Goal: Information Seeking & Learning: Learn about a topic

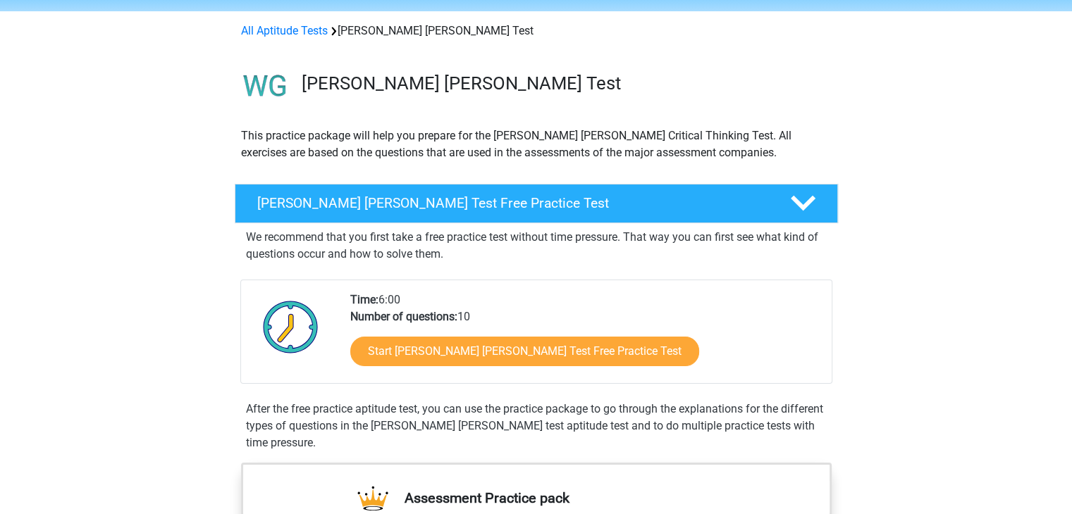
scroll to position [42, 0]
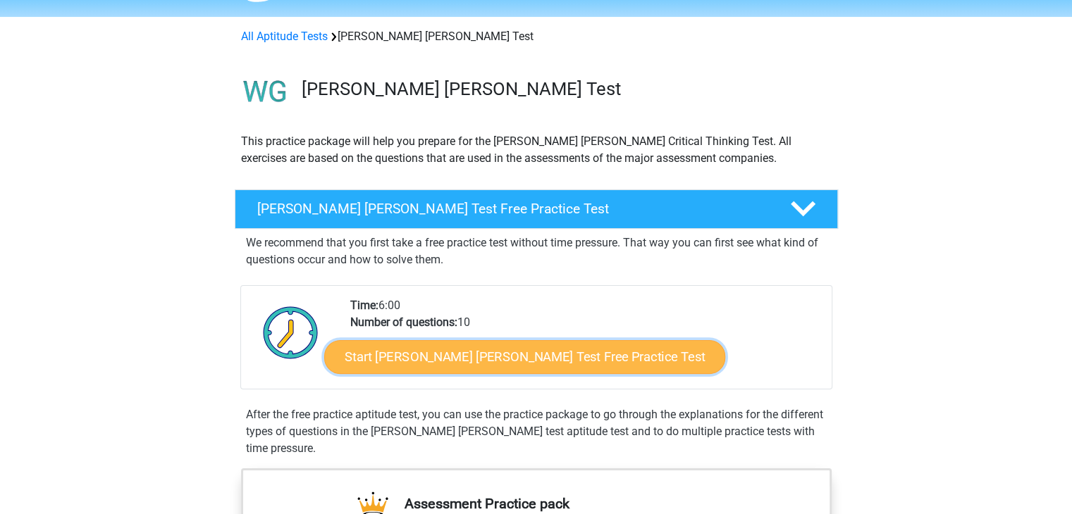
click at [413, 353] on link "Start Watson Glaser Test Free Practice Test" at bounding box center [524, 357] width 401 height 34
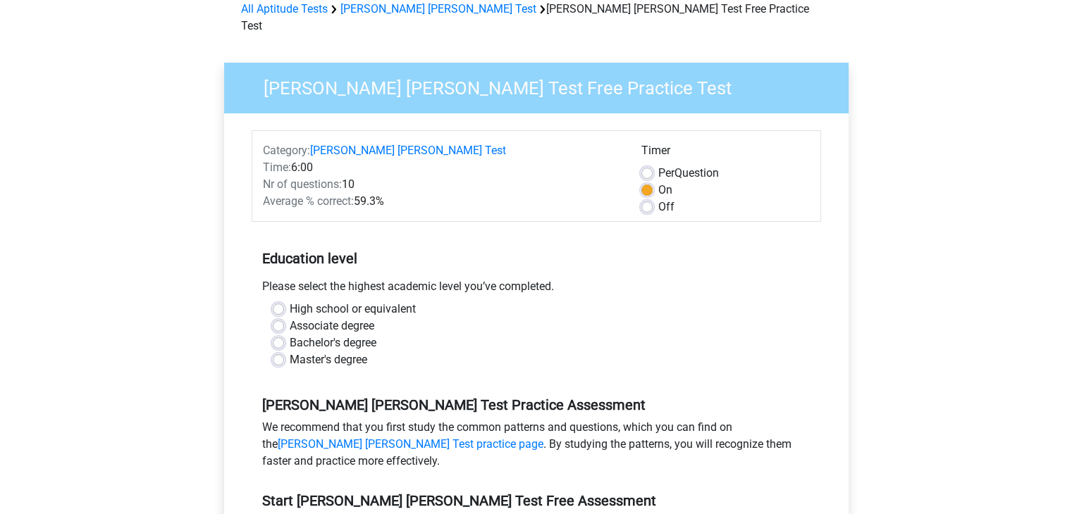
scroll to position [78, 0]
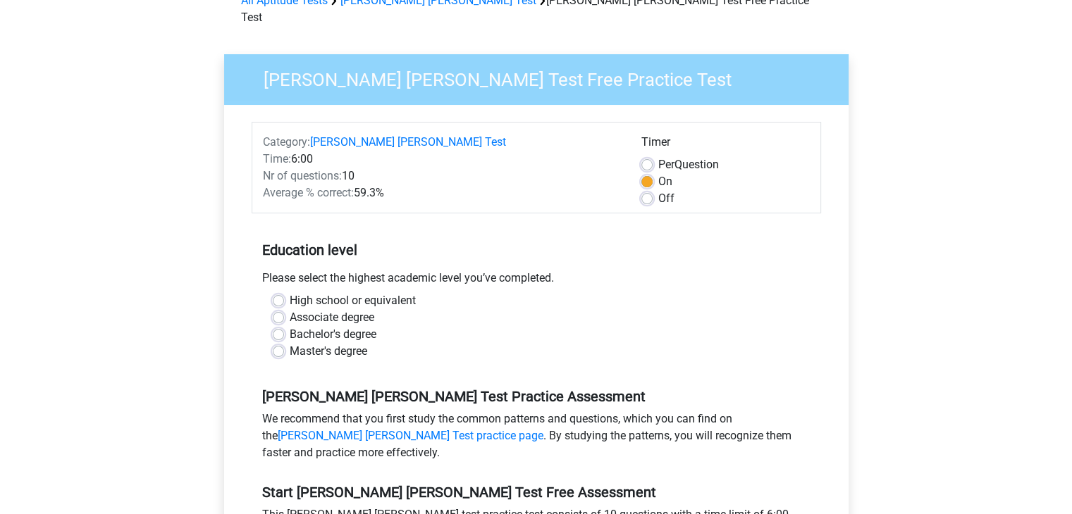
click at [290, 343] on label "Master's degree" at bounding box center [329, 351] width 78 height 17
click at [276, 343] on input "Master's degree" at bounding box center [278, 350] width 11 height 14
radio input "true"
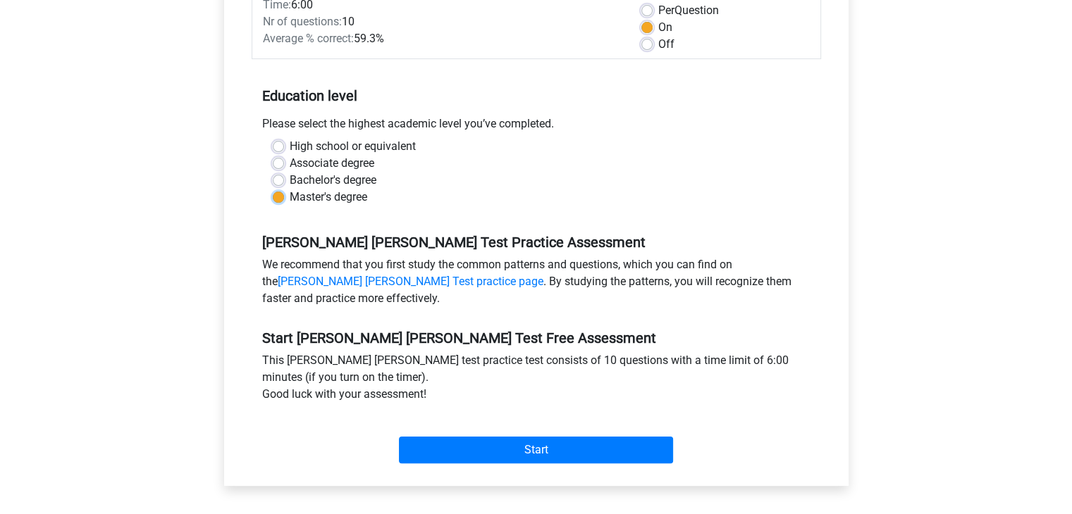
scroll to position [233, 0]
click at [318, 274] on link "[PERSON_NAME] [PERSON_NAME] Test practice page" at bounding box center [411, 280] width 266 height 13
